Goal: Transaction & Acquisition: Purchase product/service

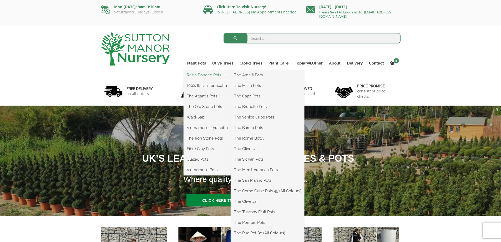
click at [206, 75] on link "Resin Bonded Pots" at bounding box center [207, 75] width 47 height 8
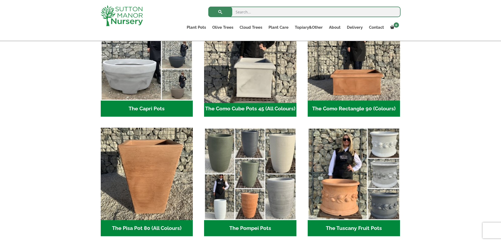
scroll to position [263, 0]
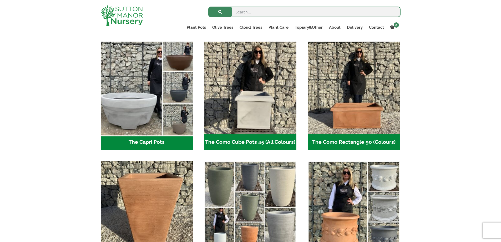
click at [151, 92] on img "Visit product category The Capri Pots" at bounding box center [146, 87] width 97 height 97
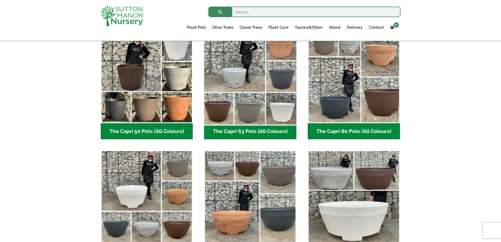
scroll to position [96, 0]
